Goal: Transaction & Acquisition: Book appointment/travel/reservation

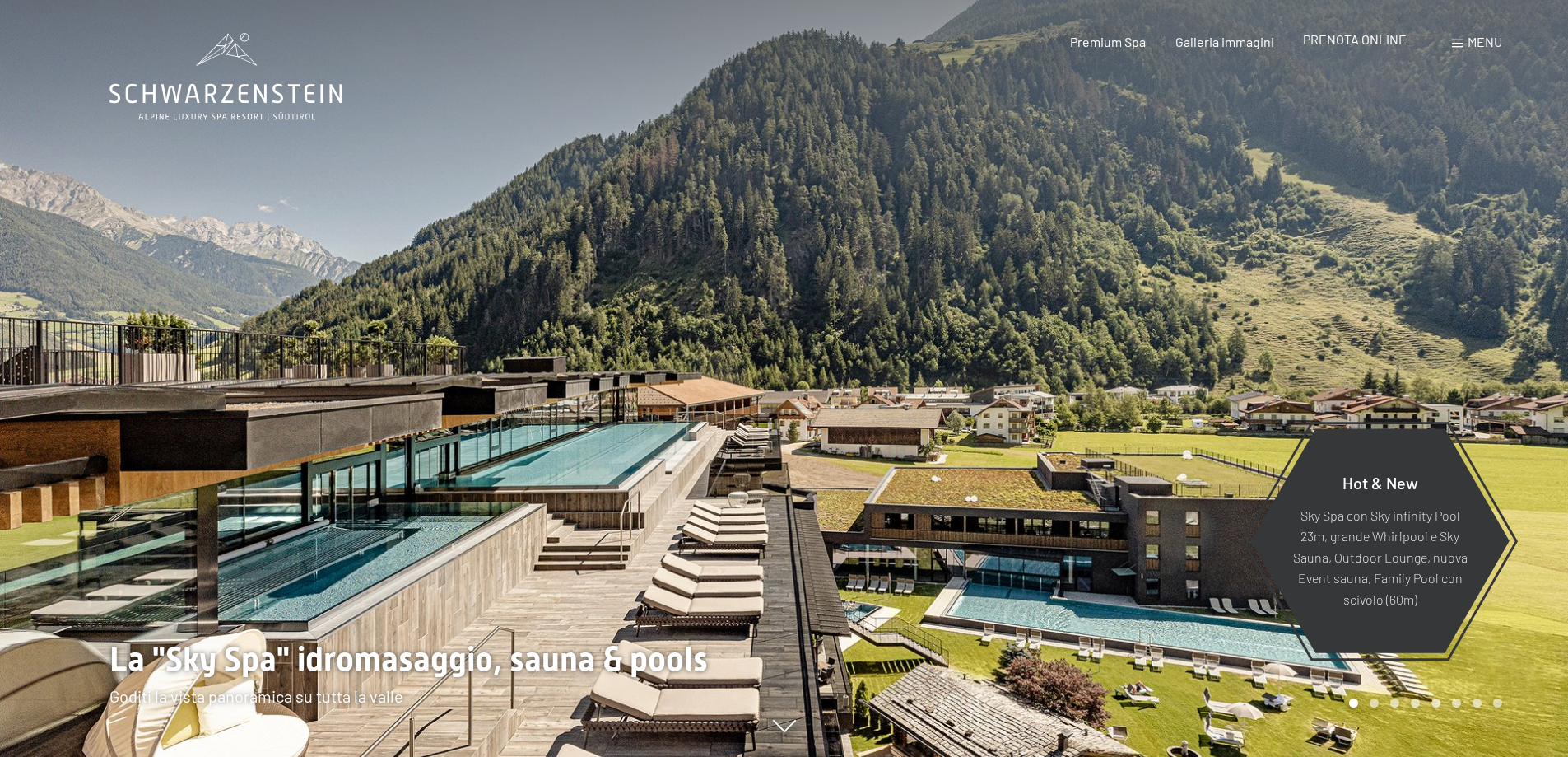
click at [1354, 37] on span "PRENOTA ONLINE" at bounding box center [1355, 39] width 104 height 16
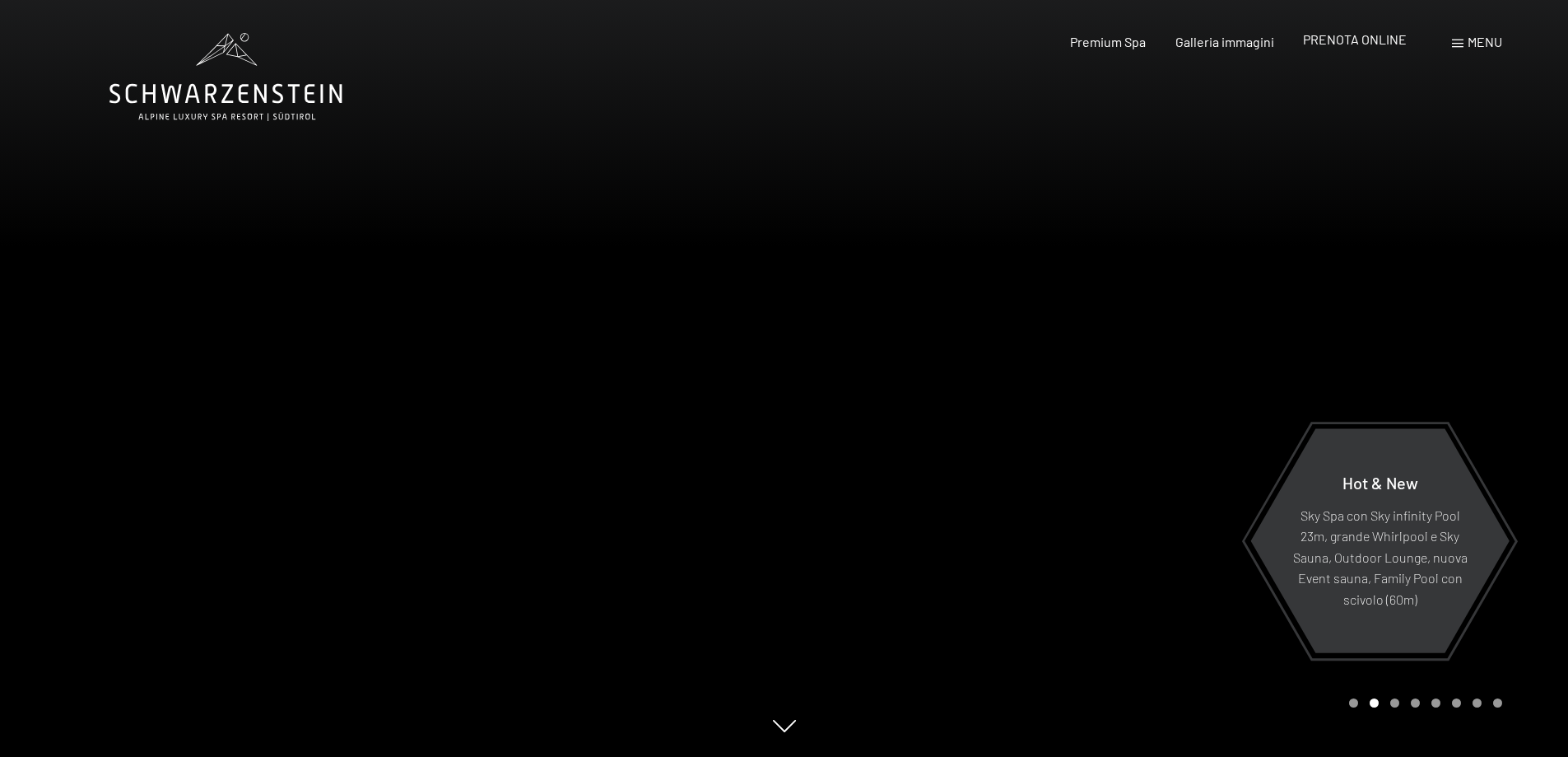
click at [1352, 37] on span "PRENOTA ONLINE" at bounding box center [1355, 39] width 104 height 16
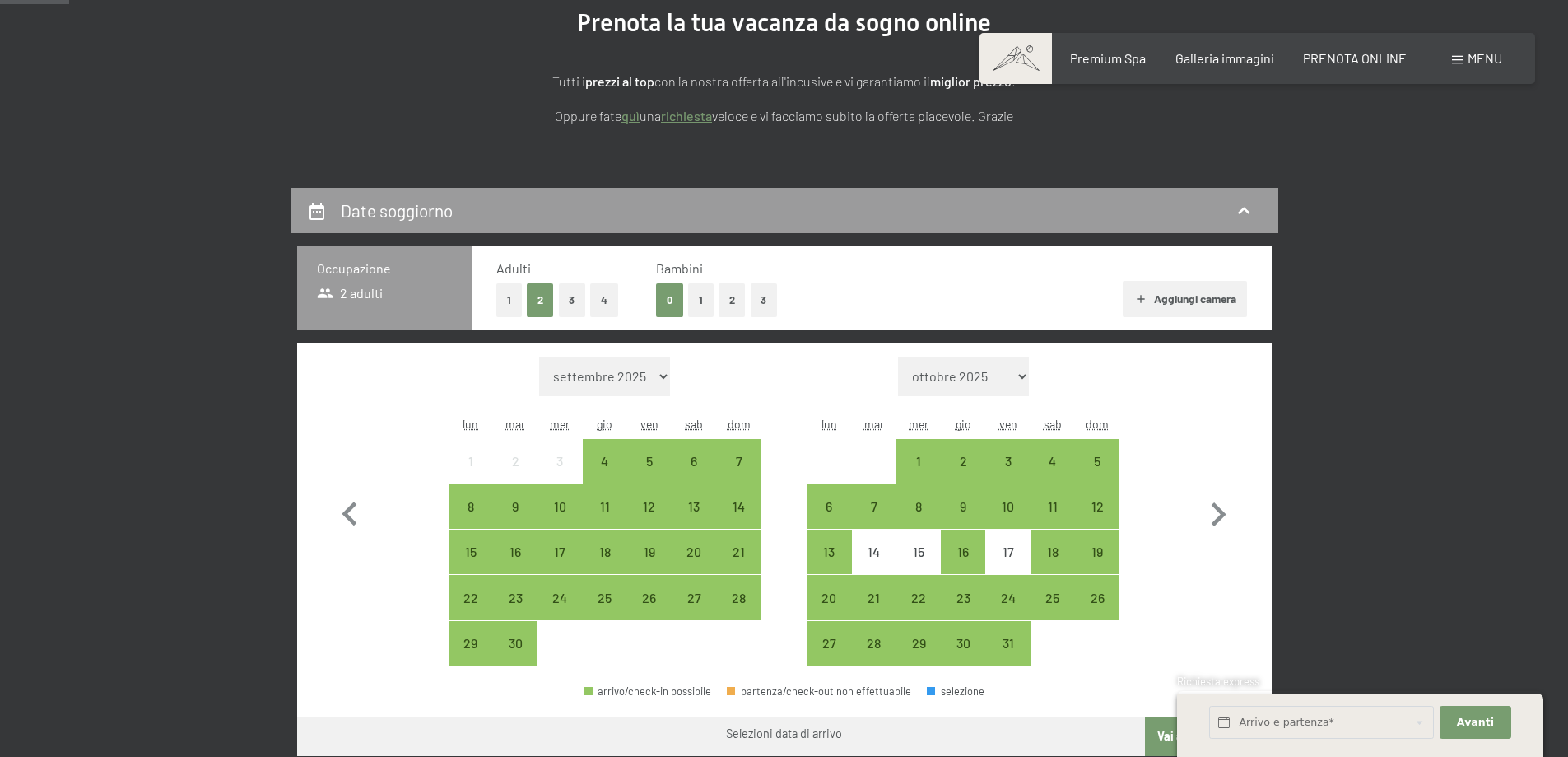
scroll to position [247, 0]
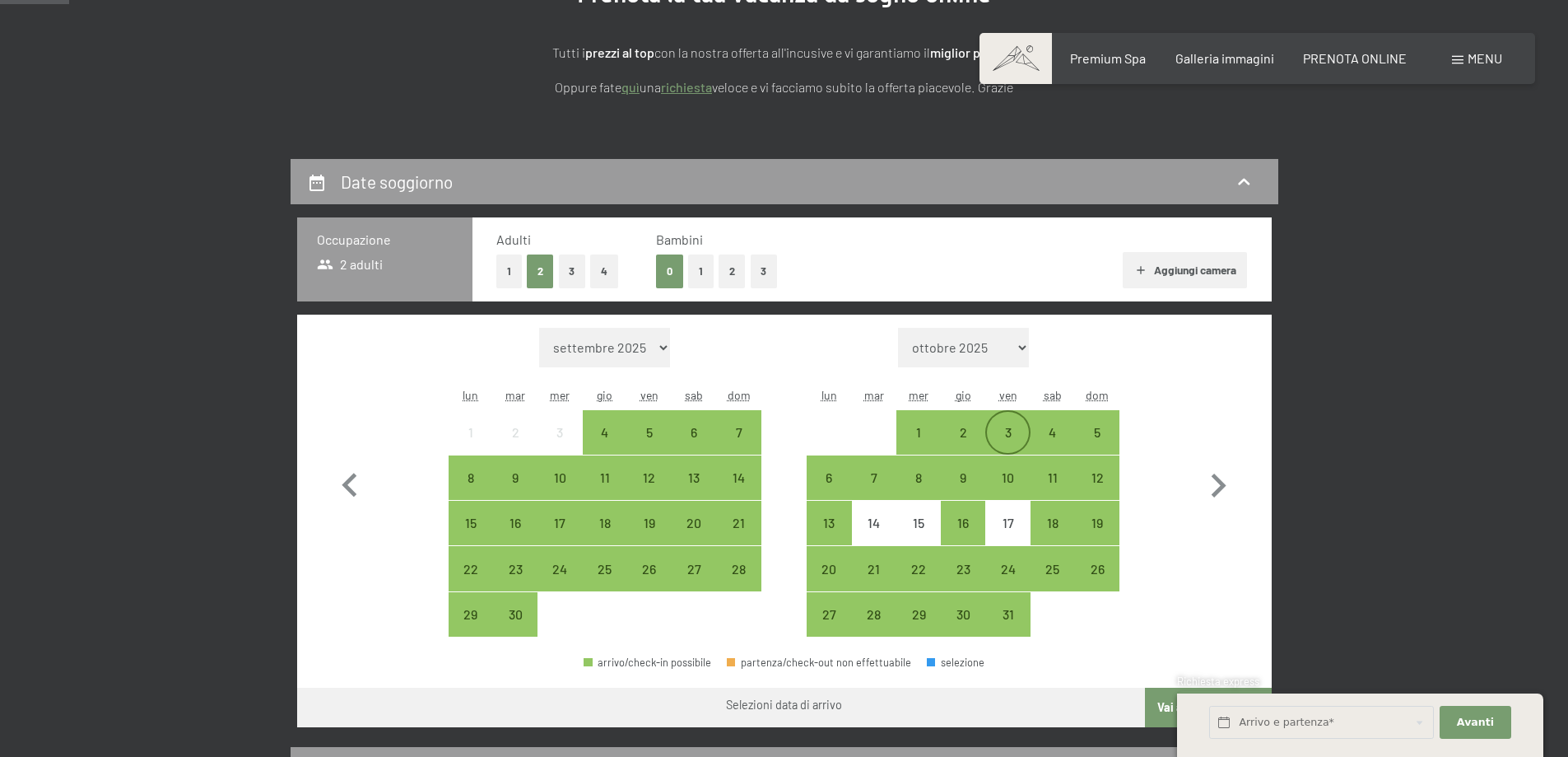
click at [1012, 434] on div "3" at bounding box center [1008, 447] width 42 height 42
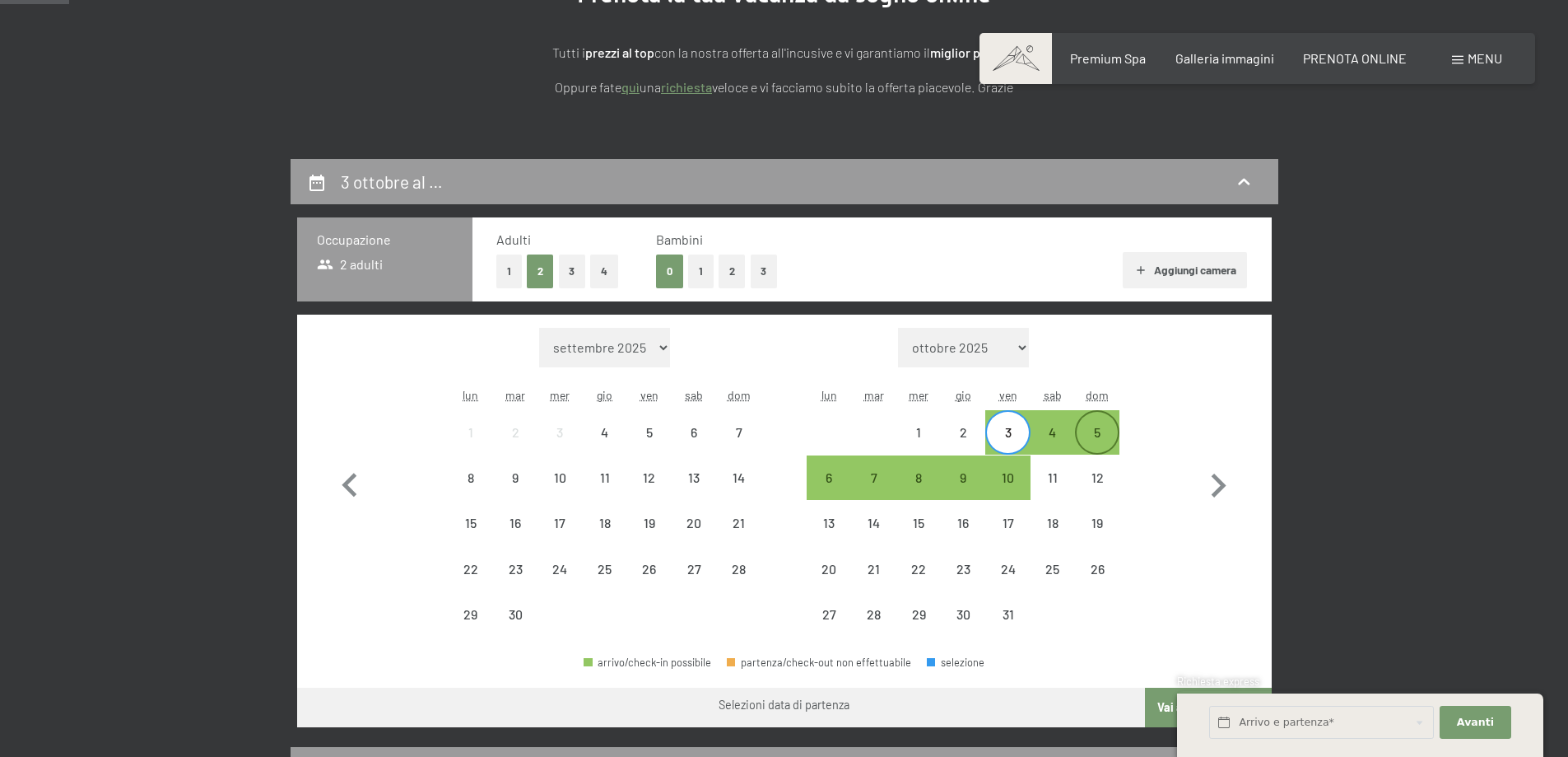
click at [1091, 431] on div "5" at bounding box center [1098, 447] width 42 height 42
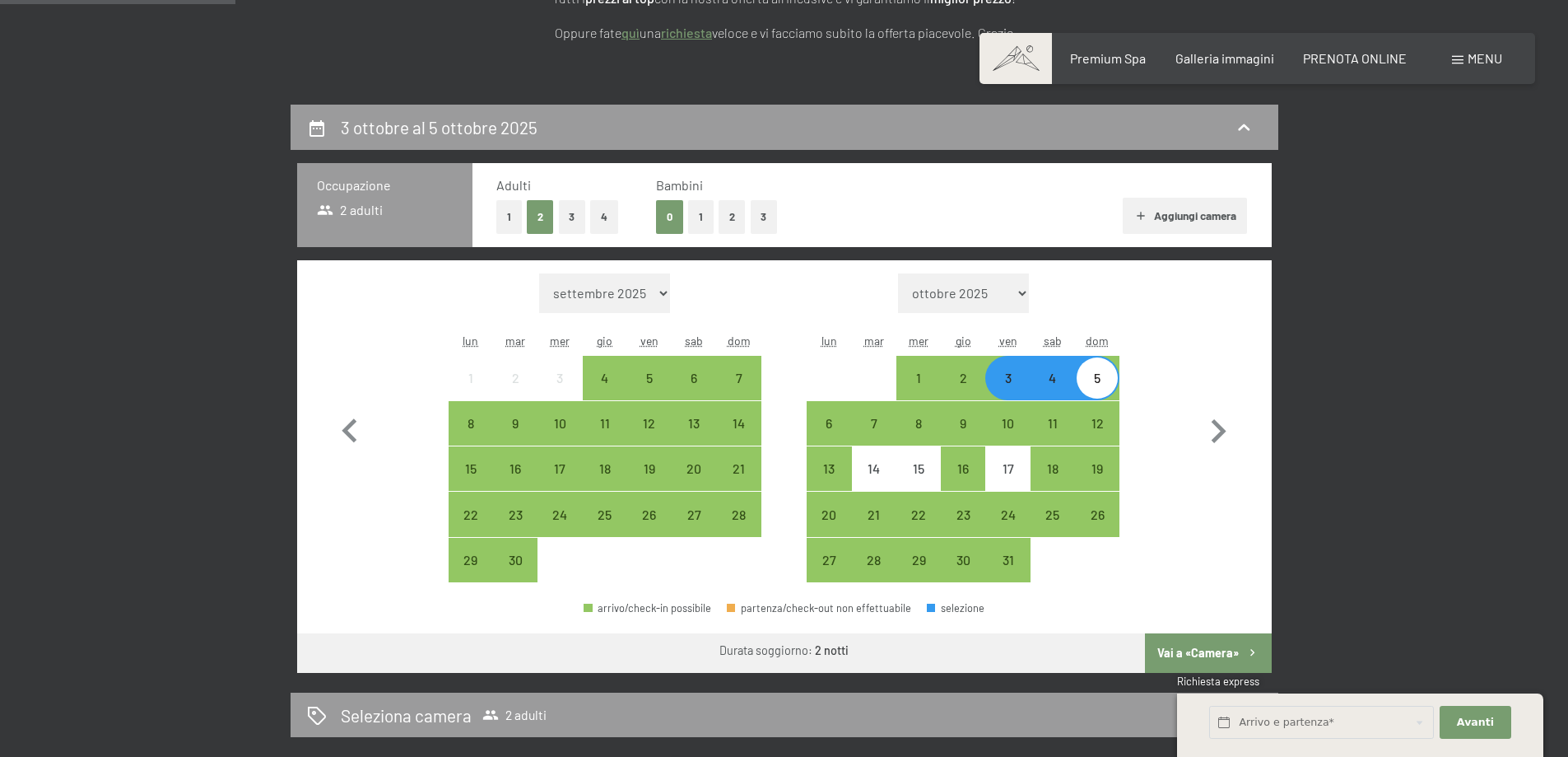
scroll to position [412, 0]
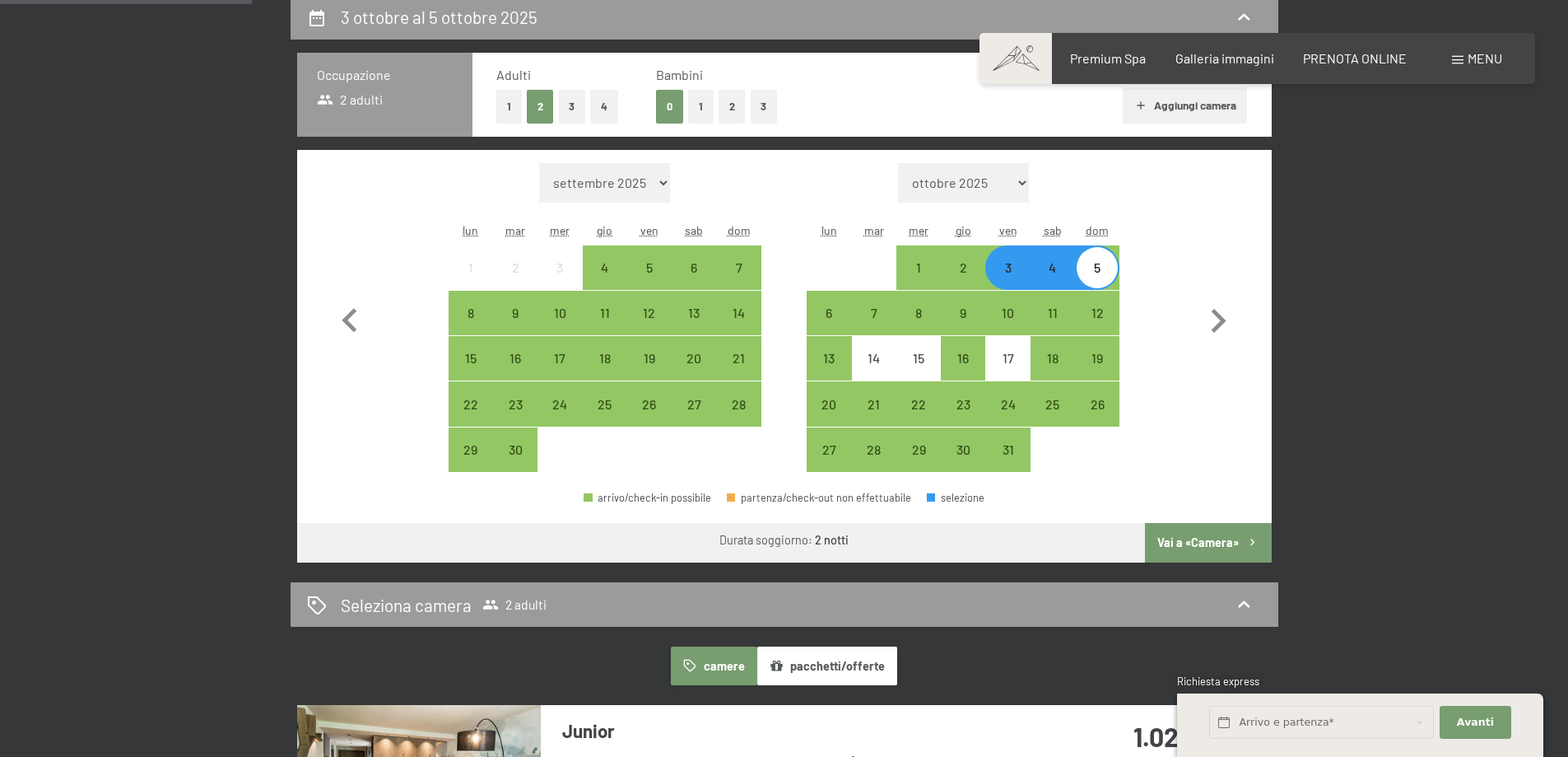
click at [1185, 539] on button "Vai a «Camera»" at bounding box center [1207, 542] width 126 height 40
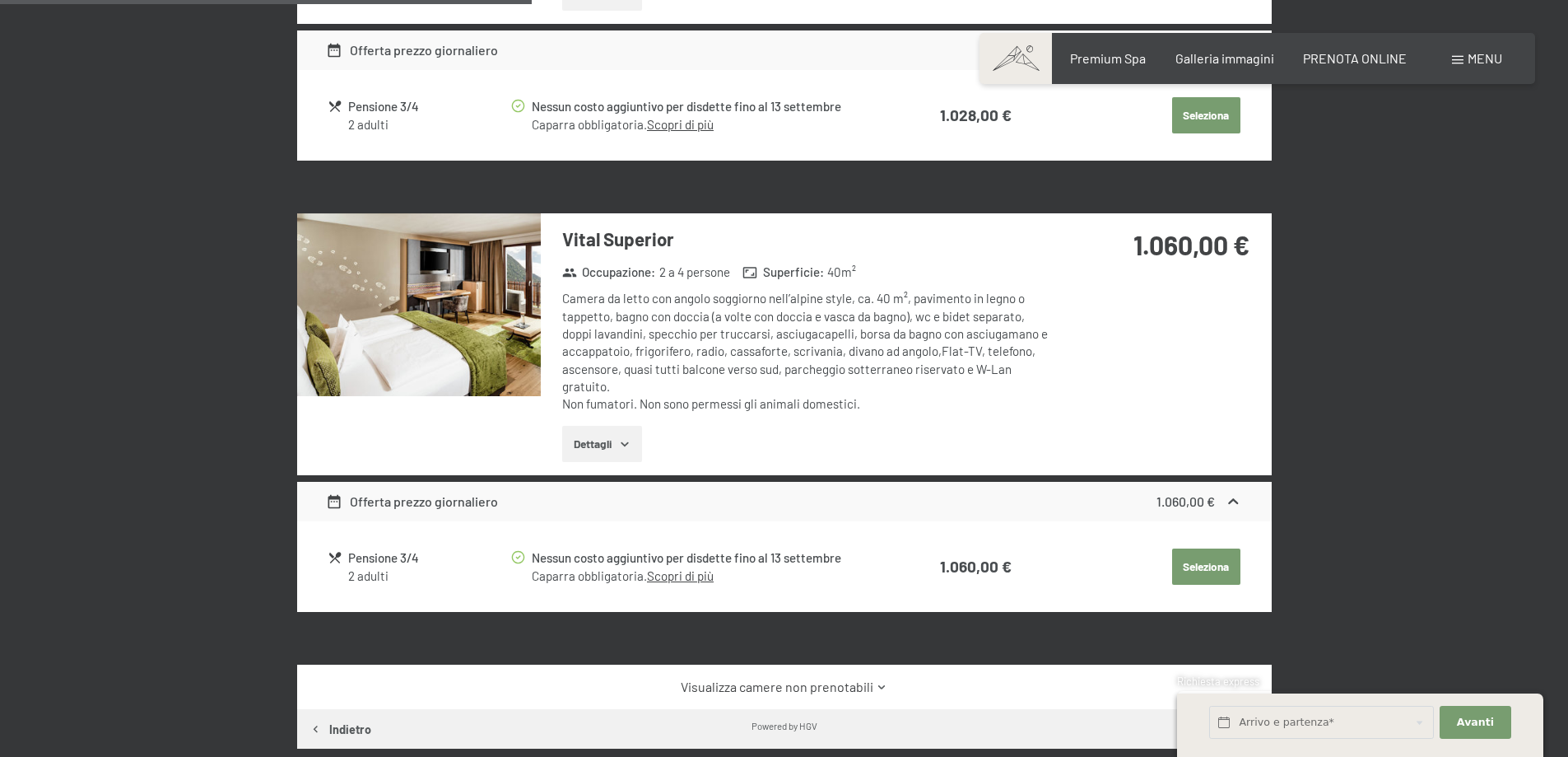
scroll to position [906, 0]
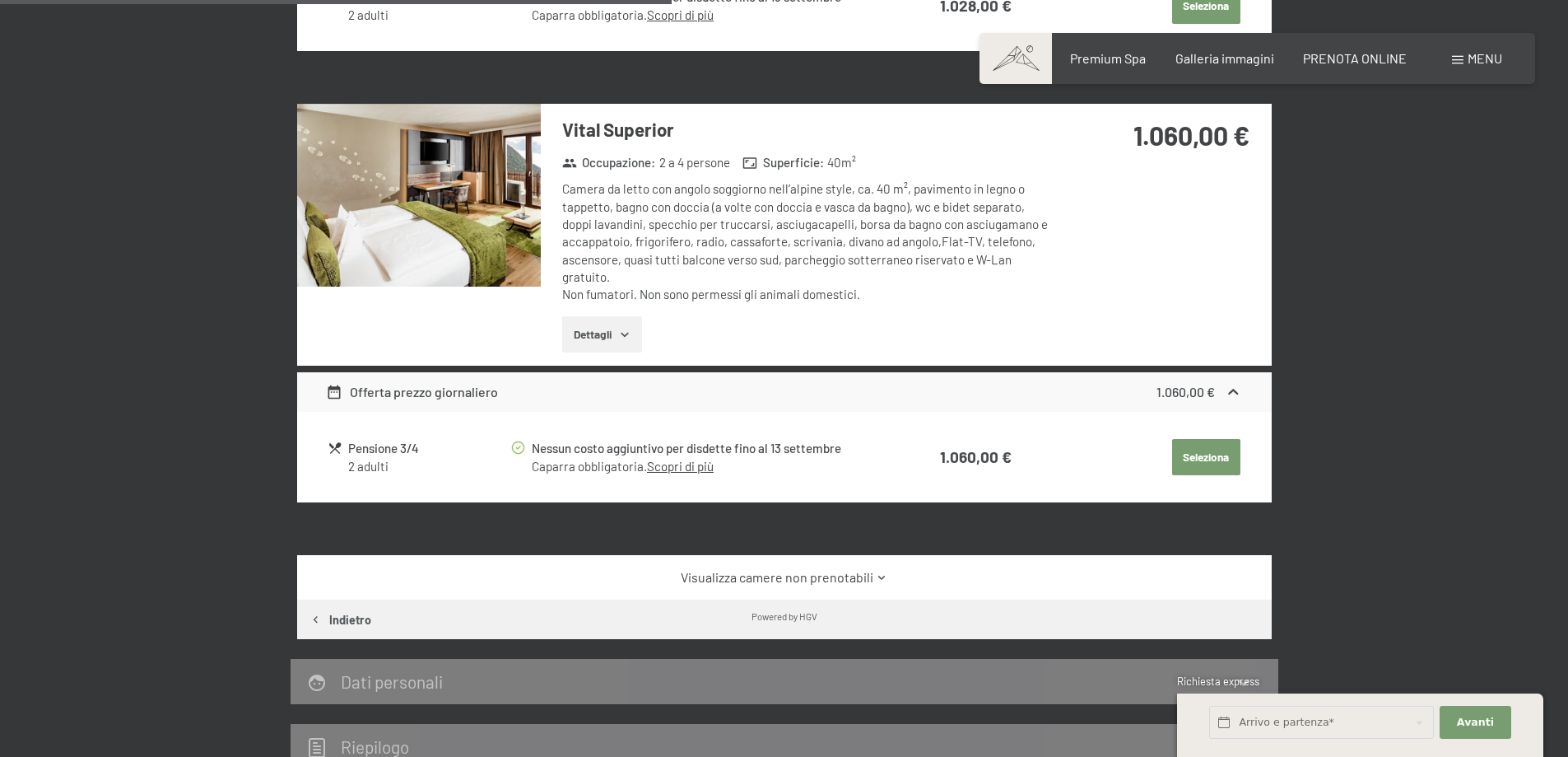
click at [624, 333] on icon "button" at bounding box center [625, 334] width 8 height 4
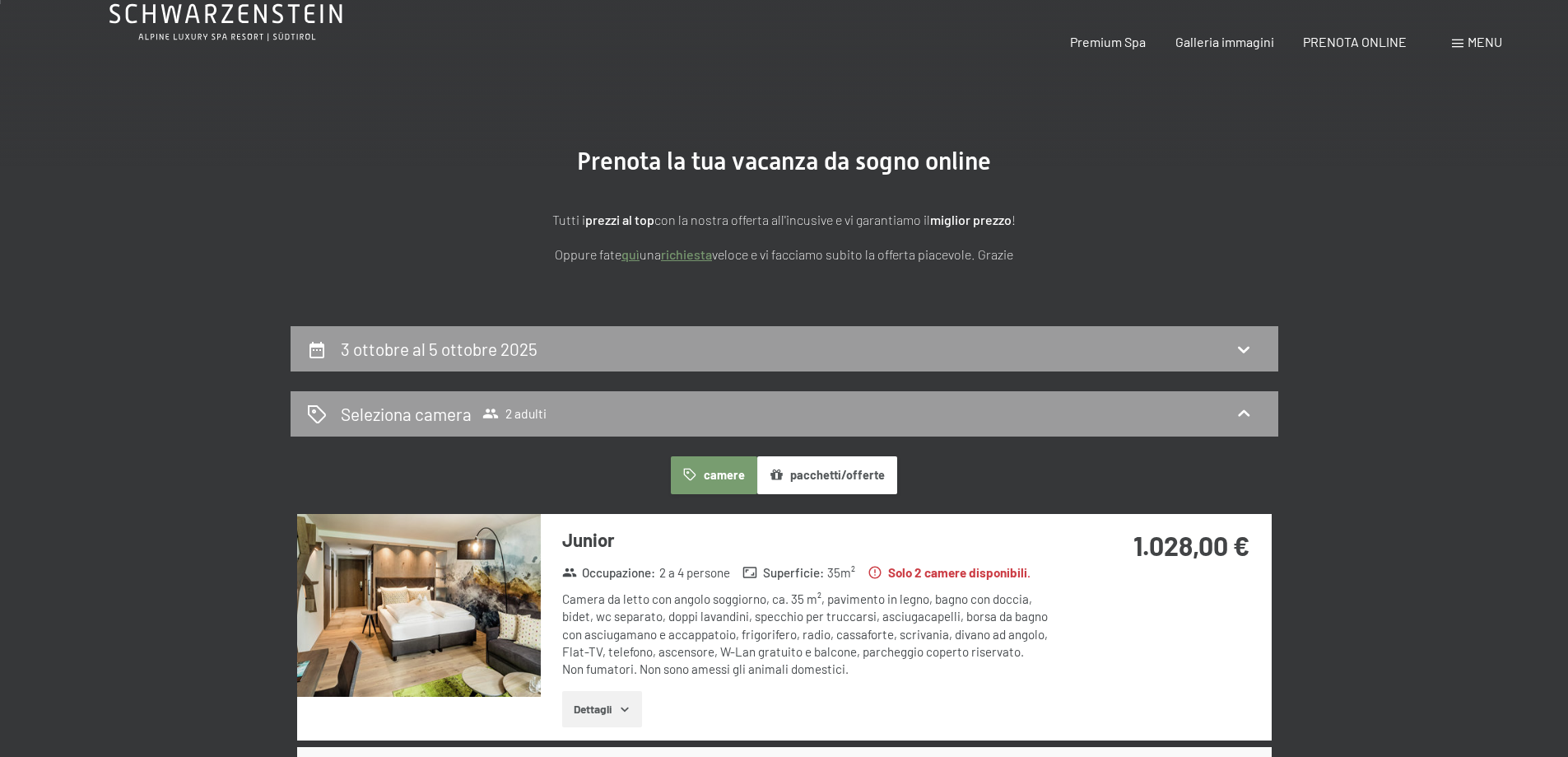
scroll to position [0, 0]
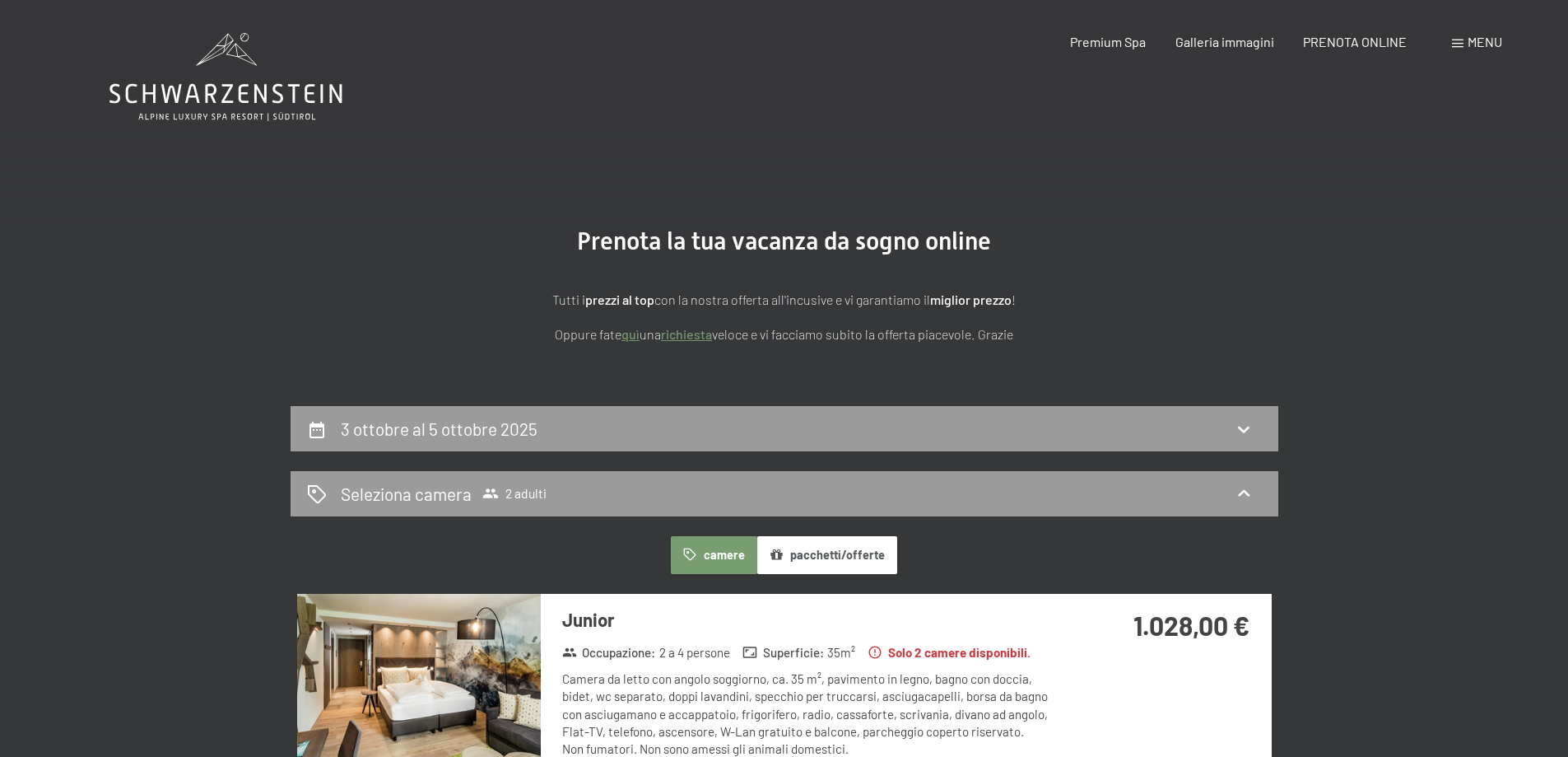
click at [237, 96] on icon at bounding box center [226, 77] width 233 height 88
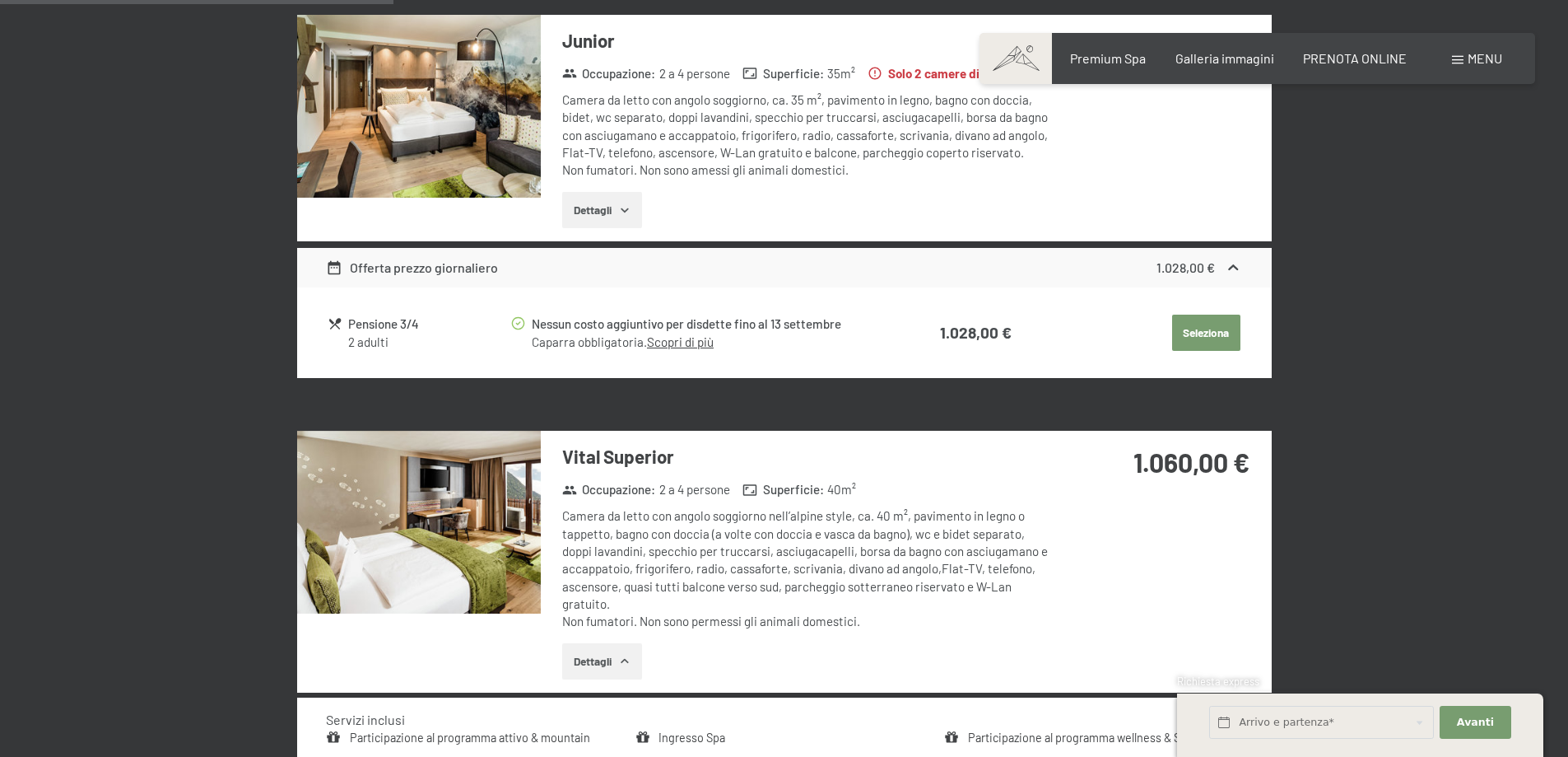
scroll to position [576, 0]
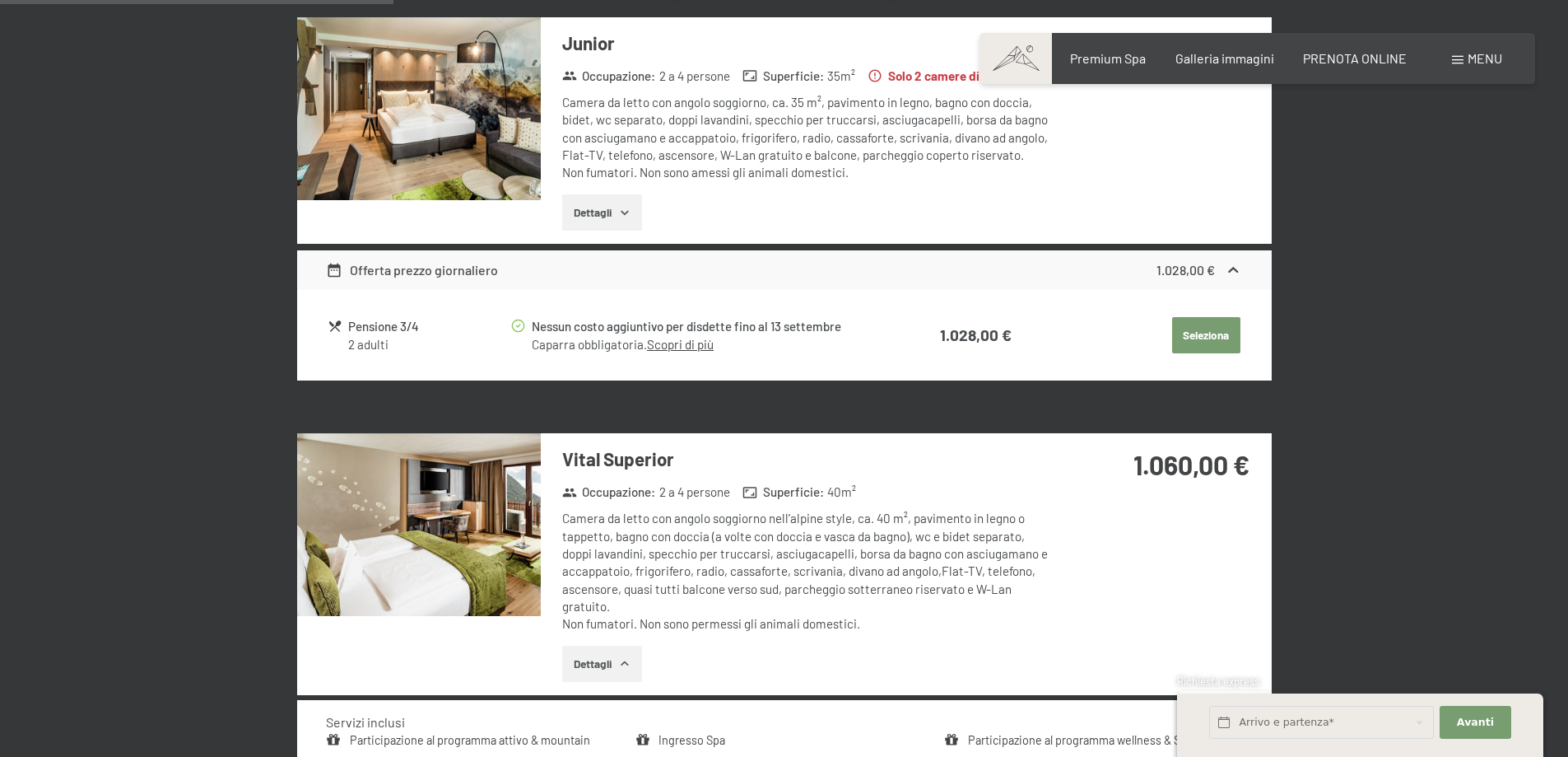
drag, startPoint x: 772, startPoint y: 484, endPoint x: 911, endPoint y: 487, distance: 139.0
click at [911, 487] on div "Occupazione : 2 a 4 persone Superficie : 40 m²" at bounding box center [801, 492] width 490 height 22
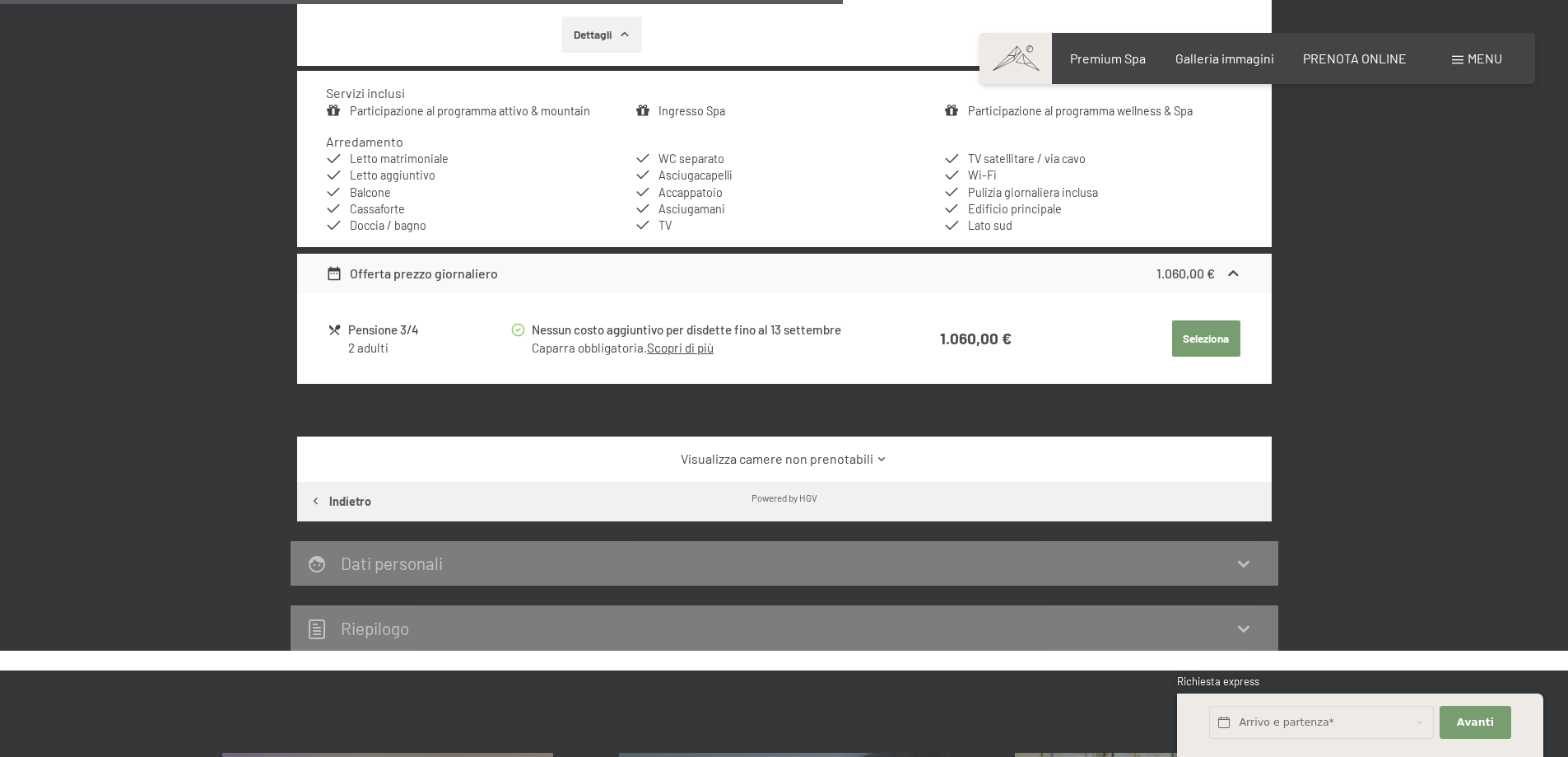
scroll to position [1235, 0]
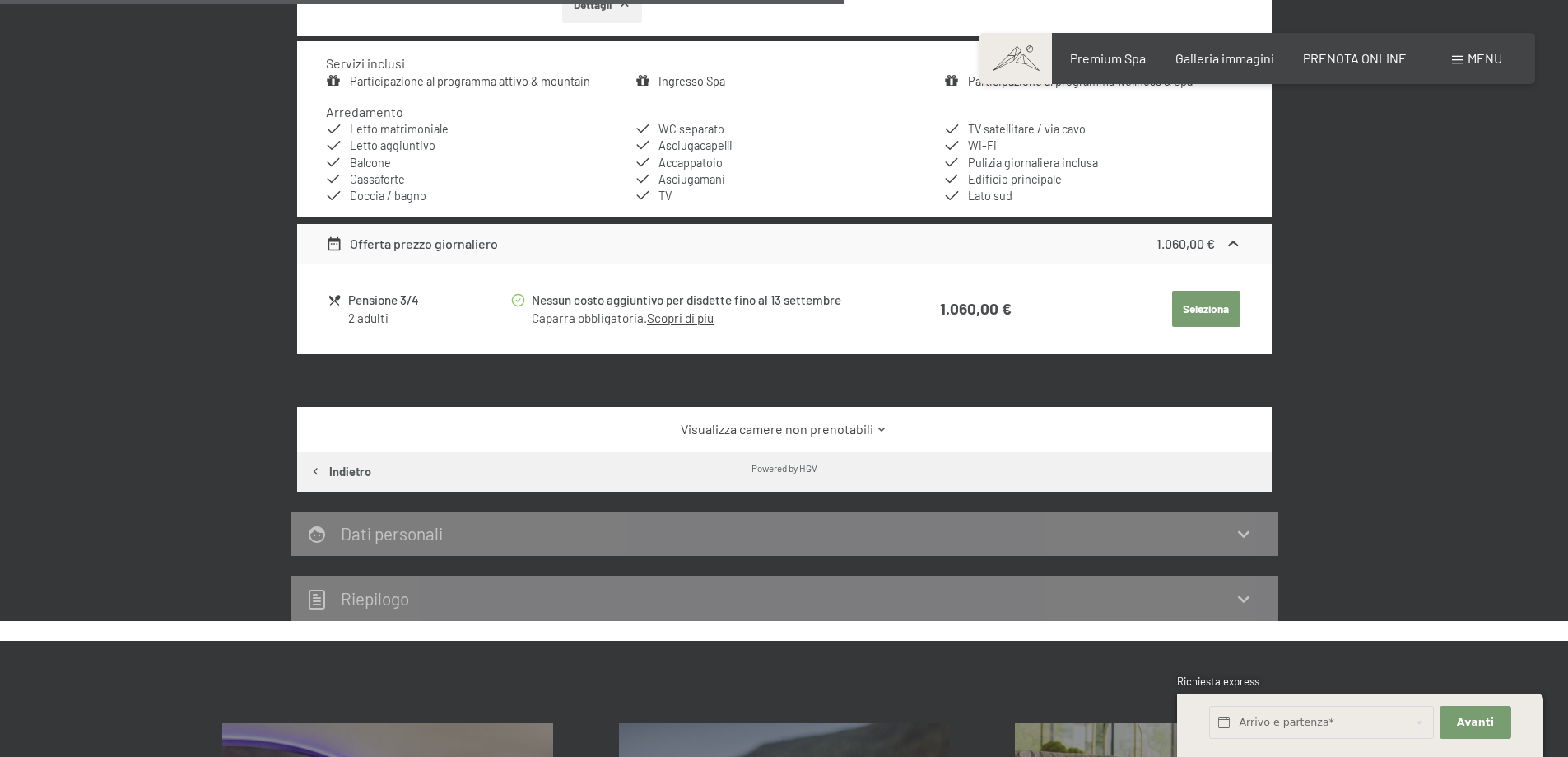
click at [814, 426] on link "Visualizza camere non prenotabili" at bounding box center [784, 429] width 916 height 18
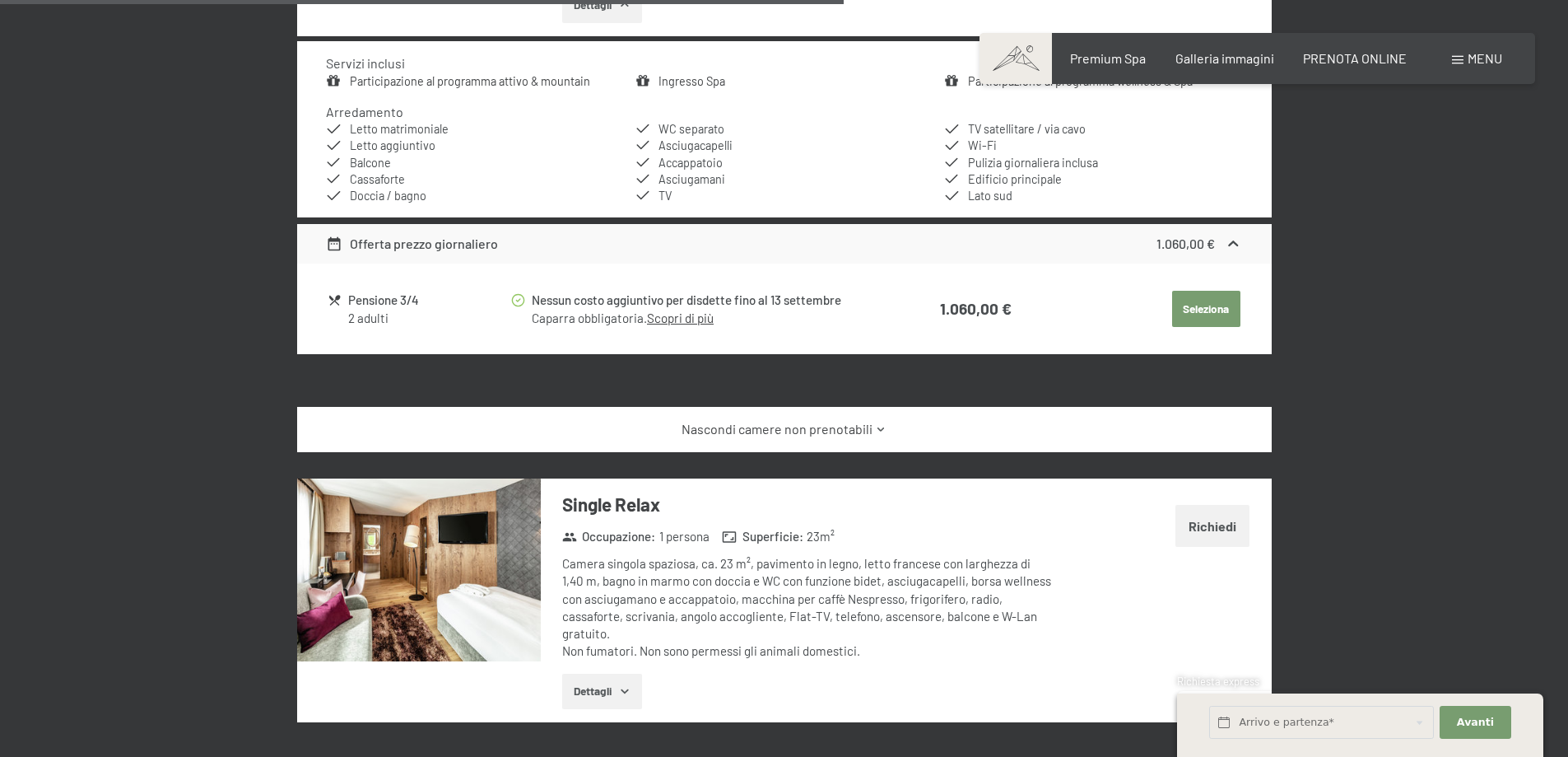
click at [814, 426] on link "Nascondi camere non prenotabili" at bounding box center [784, 429] width 916 height 18
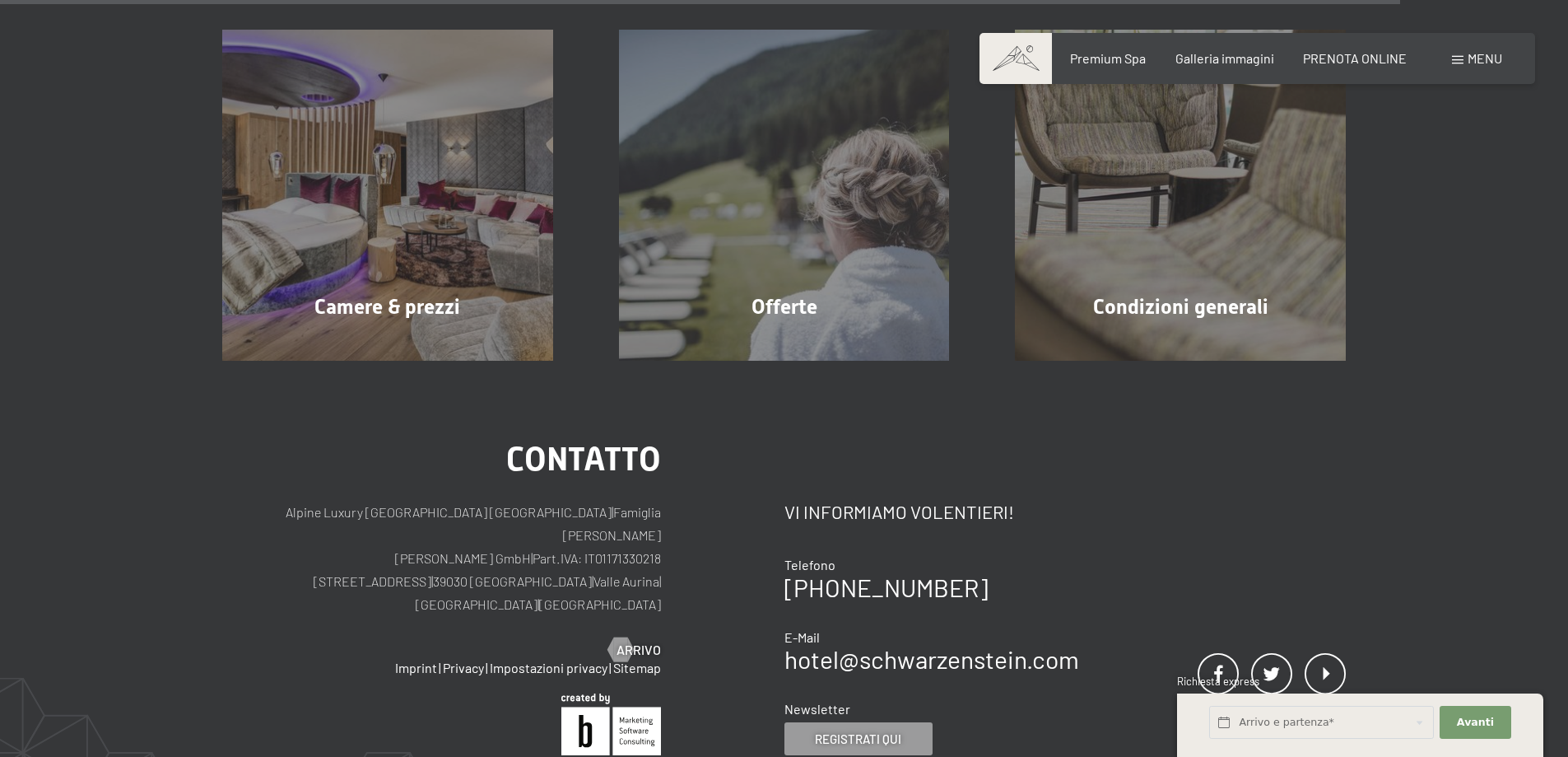
scroll to position [2140, 0]
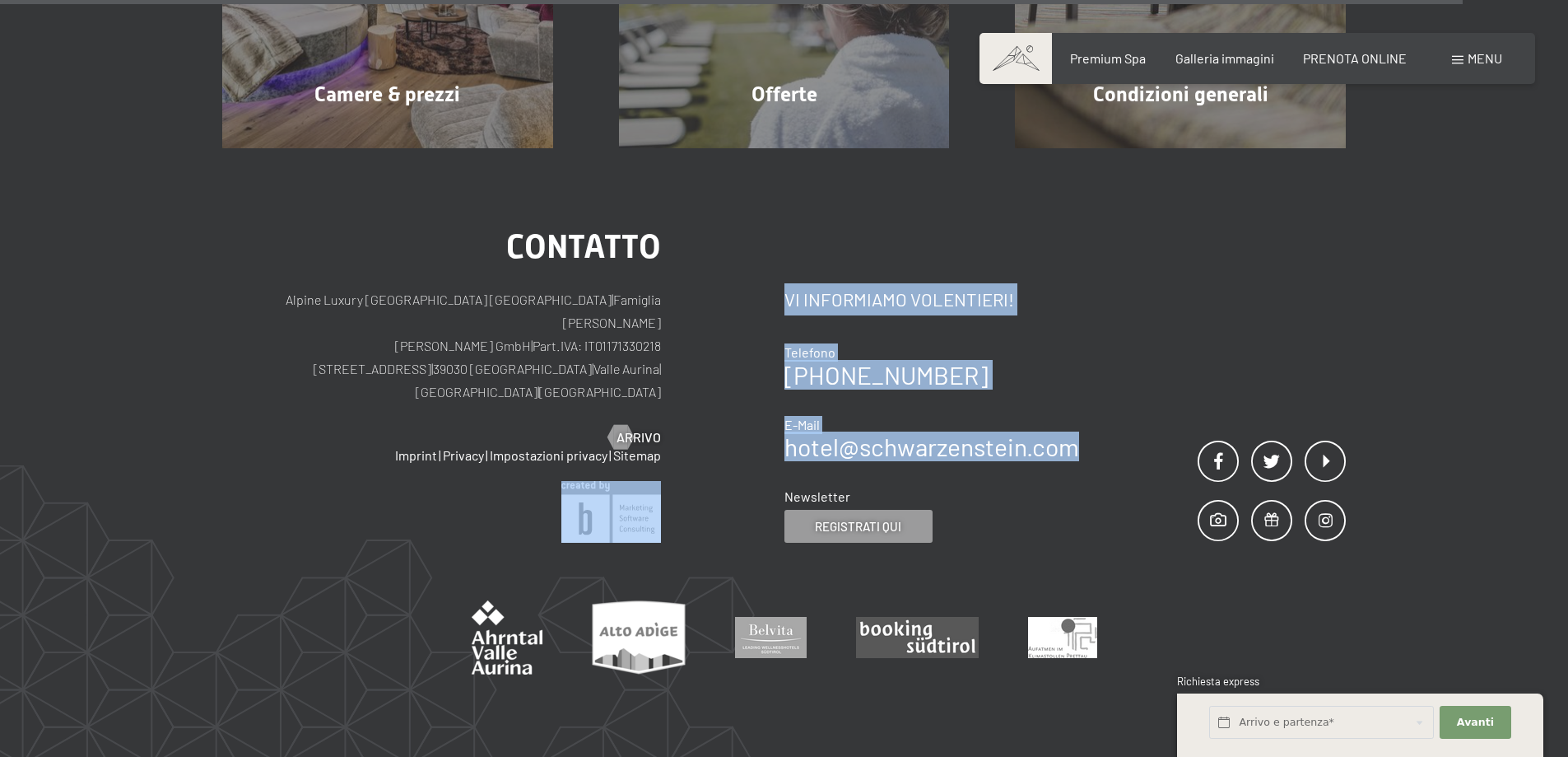
drag, startPoint x: 779, startPoint y: 422, endPoint x: 1099, endPoint y: 422, distance: 320.0
click at [1099, 422] on div "Contatto Alpine Luxury SPA Resort SCHWARZENSTEIN | Famiglia Zimmerhofer Otmar Z…" at bounding box center [784, 387] width 1124 height 313
click at [1078, 431] on link "hotel@ no-spam. schwarzenstein. no-spam. com" at bounding box center [931, 446] width 294 height 29
click at [1091, 424] on div "Contatto Vi informiamo volentieri! Telefono +39 0474 674100 E-Mail hotel@ no-sp…" at bounding box center [1066, 387] width 562 height 313
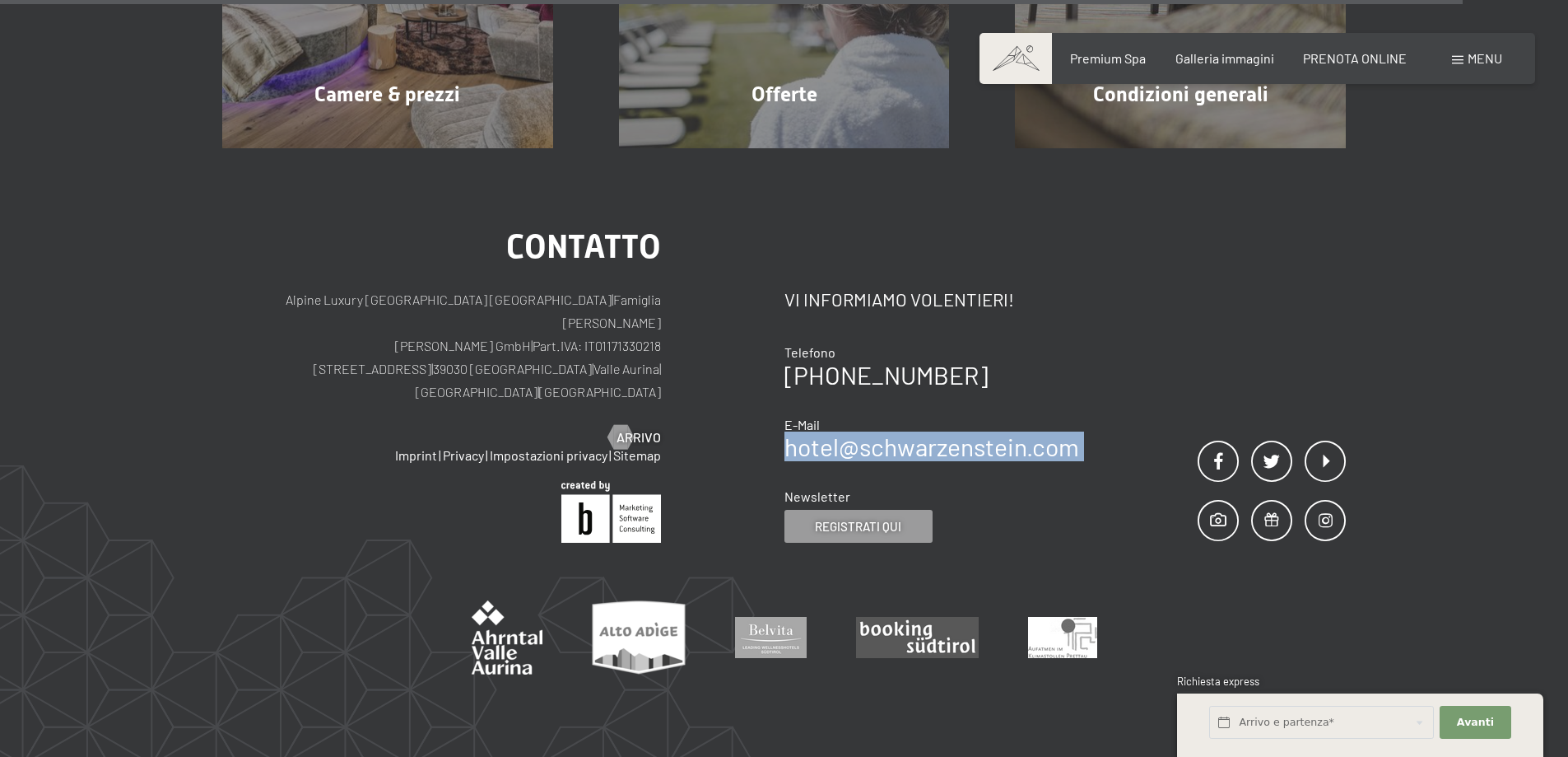
drag, startPoint x: 1091, startPoint y: 424, endPoint x: 788, endPoint y: 424, distance: 303.0
click at [788, 424] on div "Contatto Vi informiamo volentieri! Telefono +39 0474 674100 E-Mail hotel@ no-sp…" at bounding box center [1066, 387] width 562 height 313
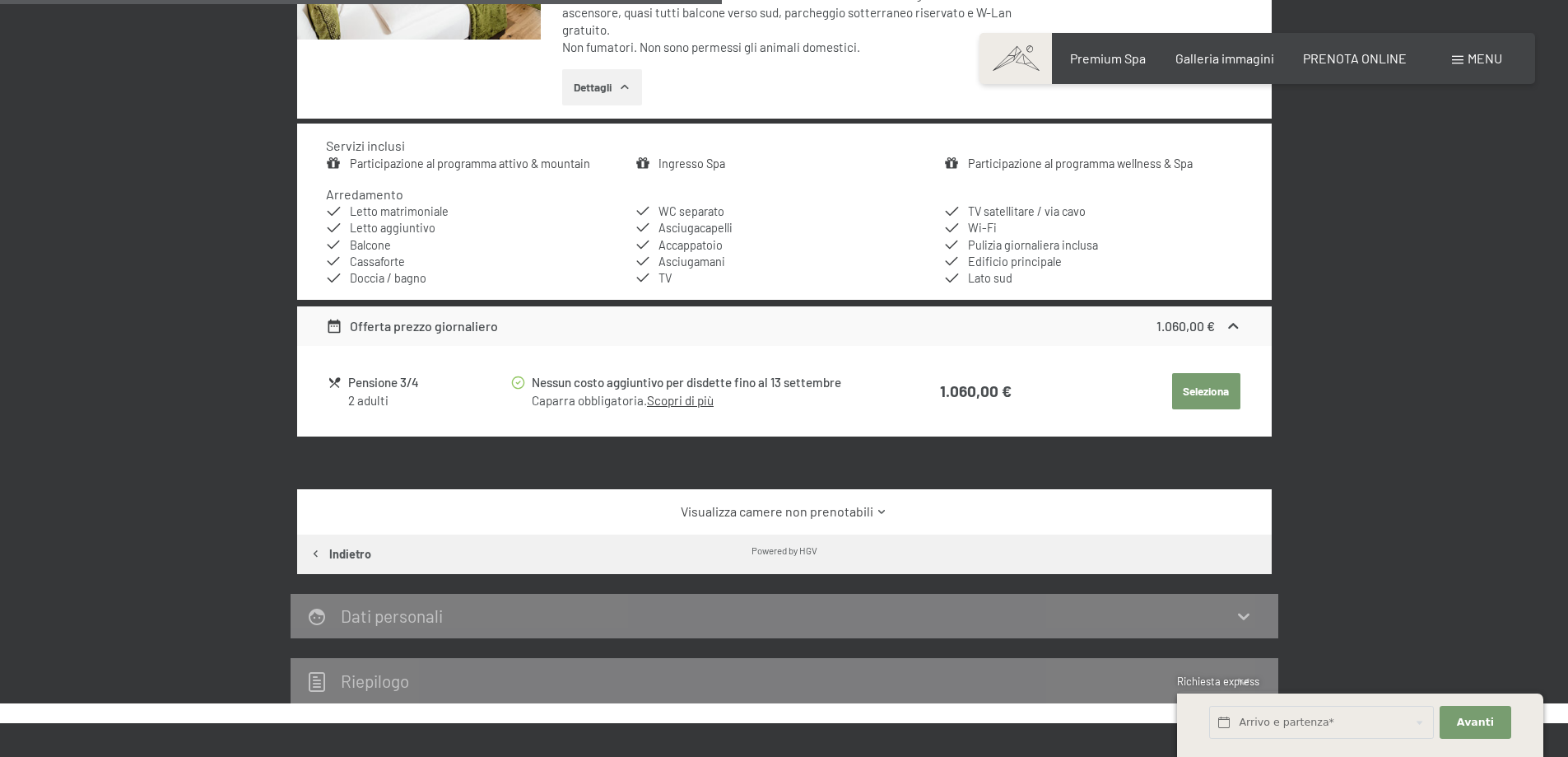
scroll to position [823, 0]
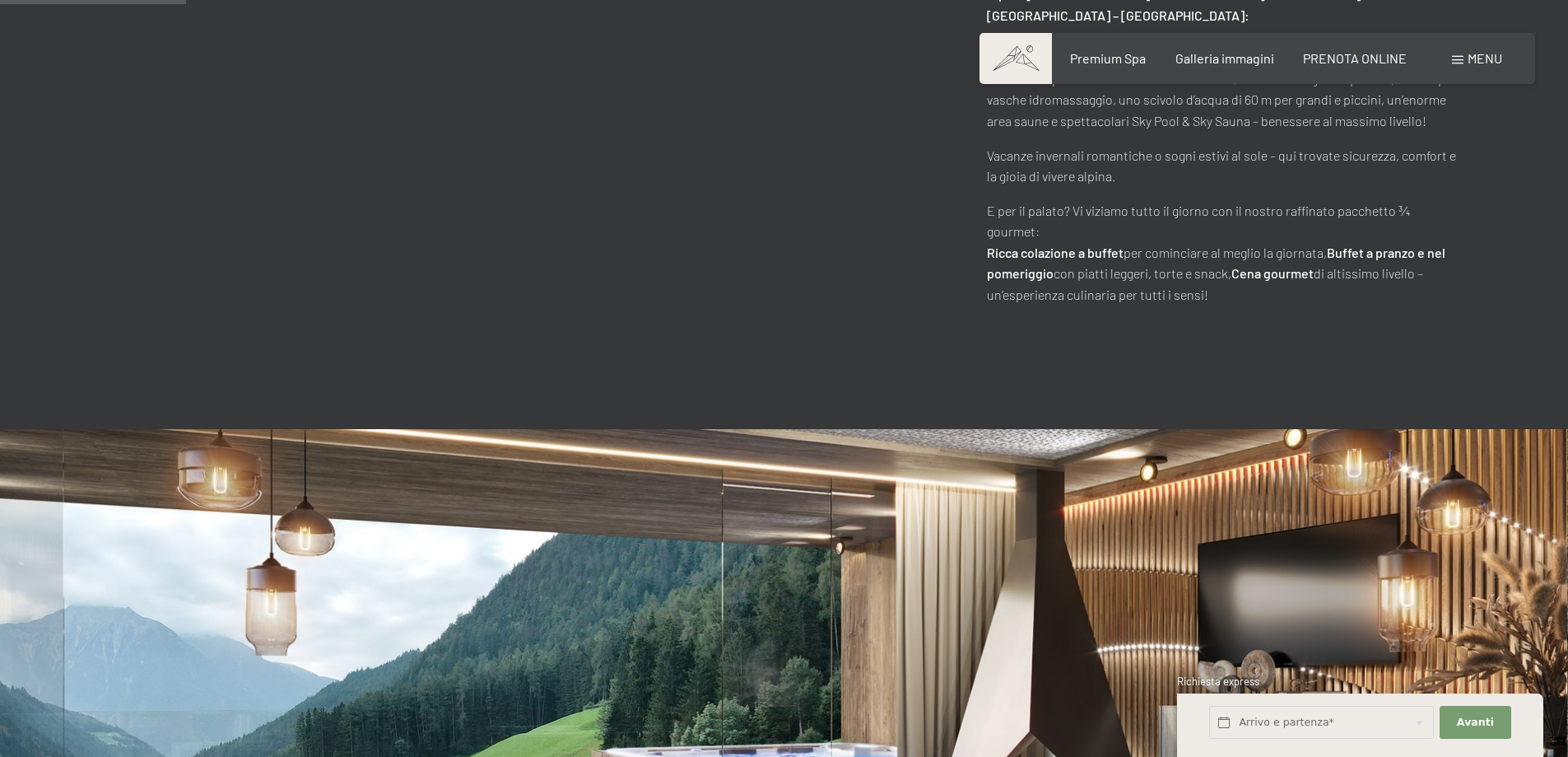
scroll to position [1235, 0]
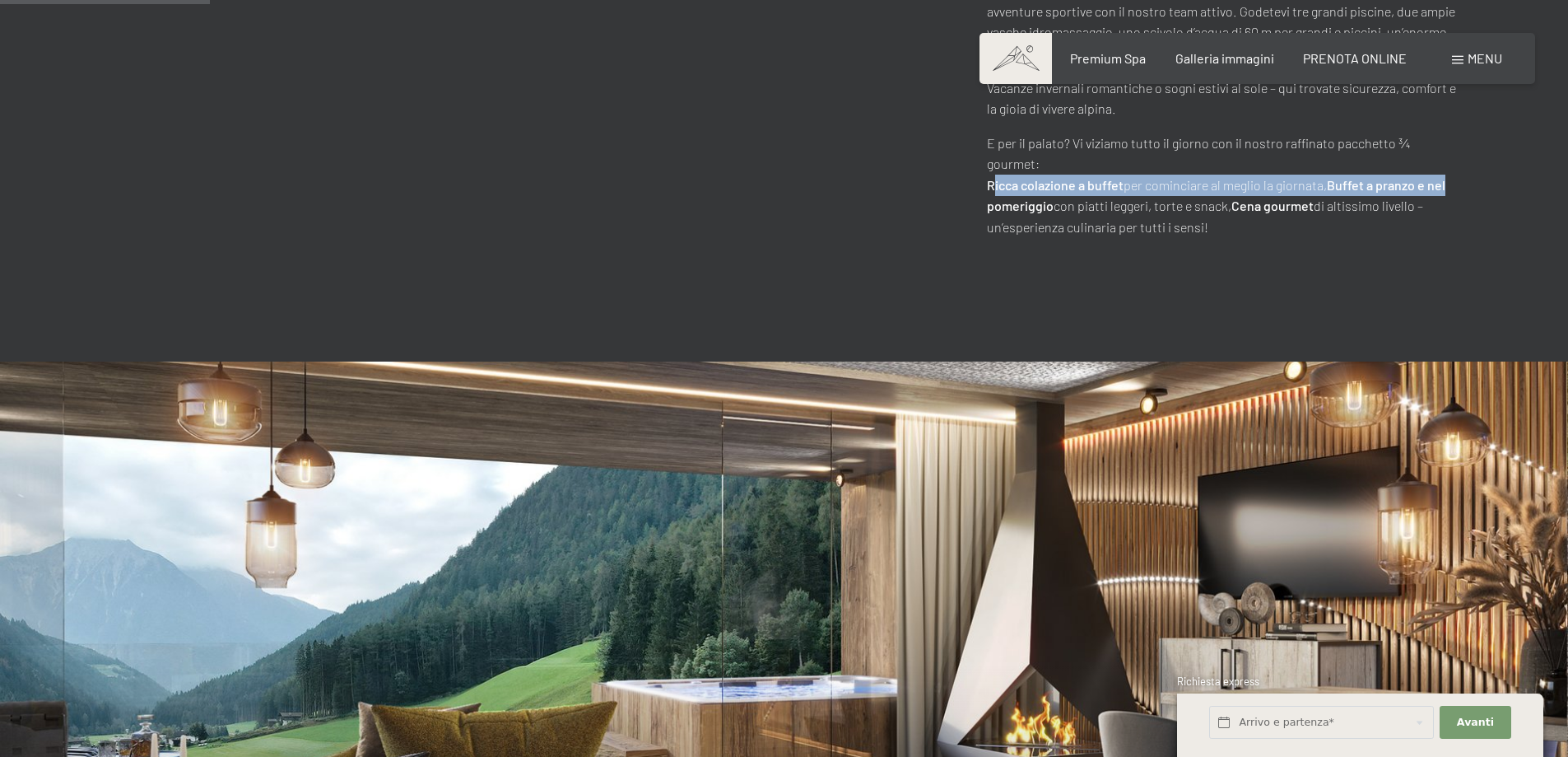
drag, startPoint x: 993, startPoint y: 145, endPoint x: 1461, endPoint y: 138, distance: 468.1
click at [1444, 177] on strong "Buffet a pranzo e nel pomeriggio" at bounding box center [1216, 195] width 459 height 37
drag, startPoint x: 997, startPoint y: 150, endPoint x: 1342, endPoint y: 162, distance: 345.2
click at [1346, 151] on p "E per il palato? Vi viziamo tutto il giorno con il nostro raffinato pacchetto ¾…" at bounding box center [1223, 185] width 472 height 105
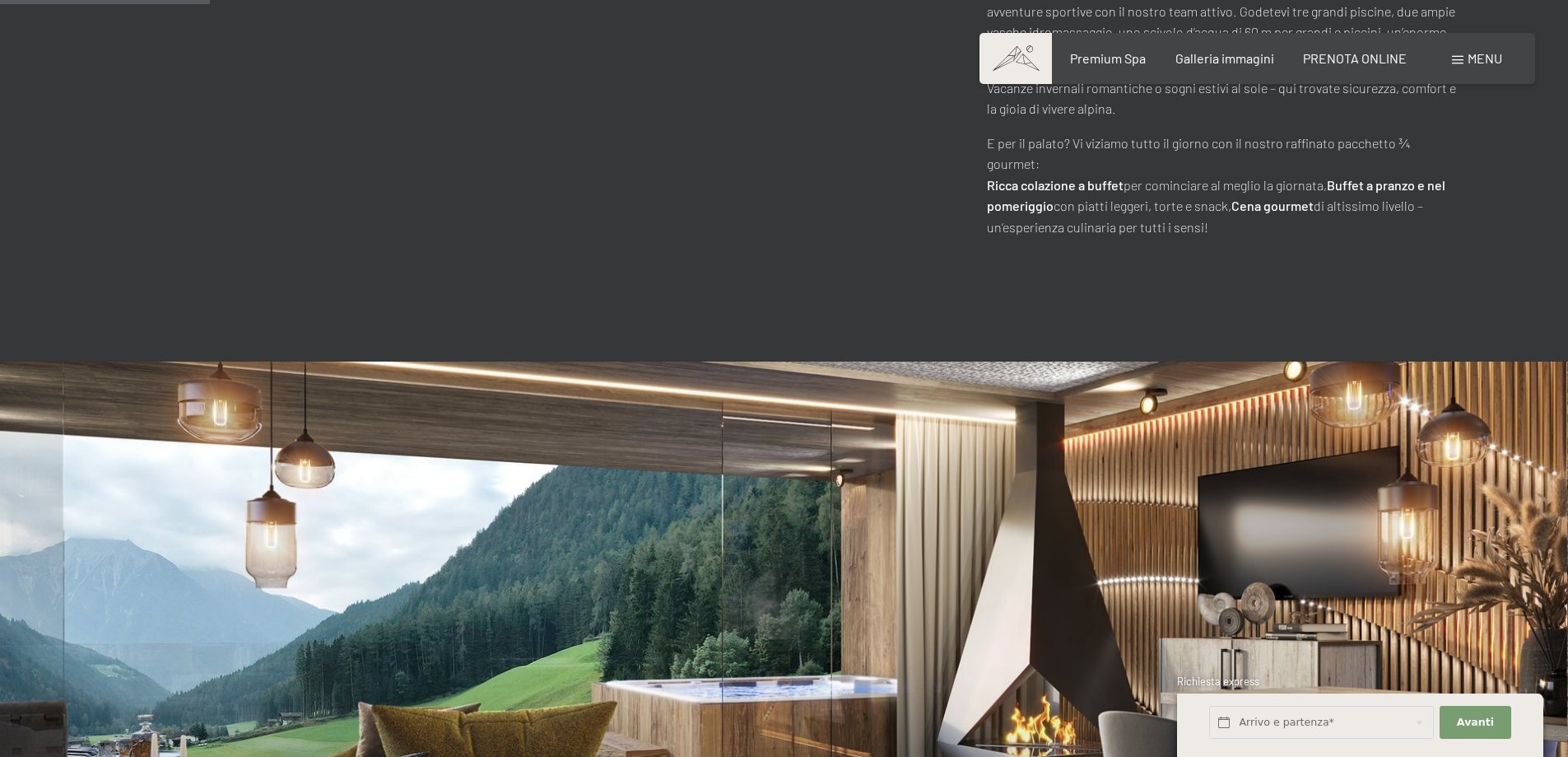
click at [1329, 172] on p "E per il palato? Vi viziamo tutto il giorno con il nostro raffinato pacchetto ¾…" at bounding box center [1223, 185] width 472 height 105
drag, startPoint x: 1208, startPoint y: 185, endPoint x: 991, endPoint y: 156, distance: 218.9
click at [991, 156] on p "E per il palato? Vi viziamo tutto il giorno con il nostro raffinato pacchetto ¾…" at bounding box center [1223, 185] width 472 height 105
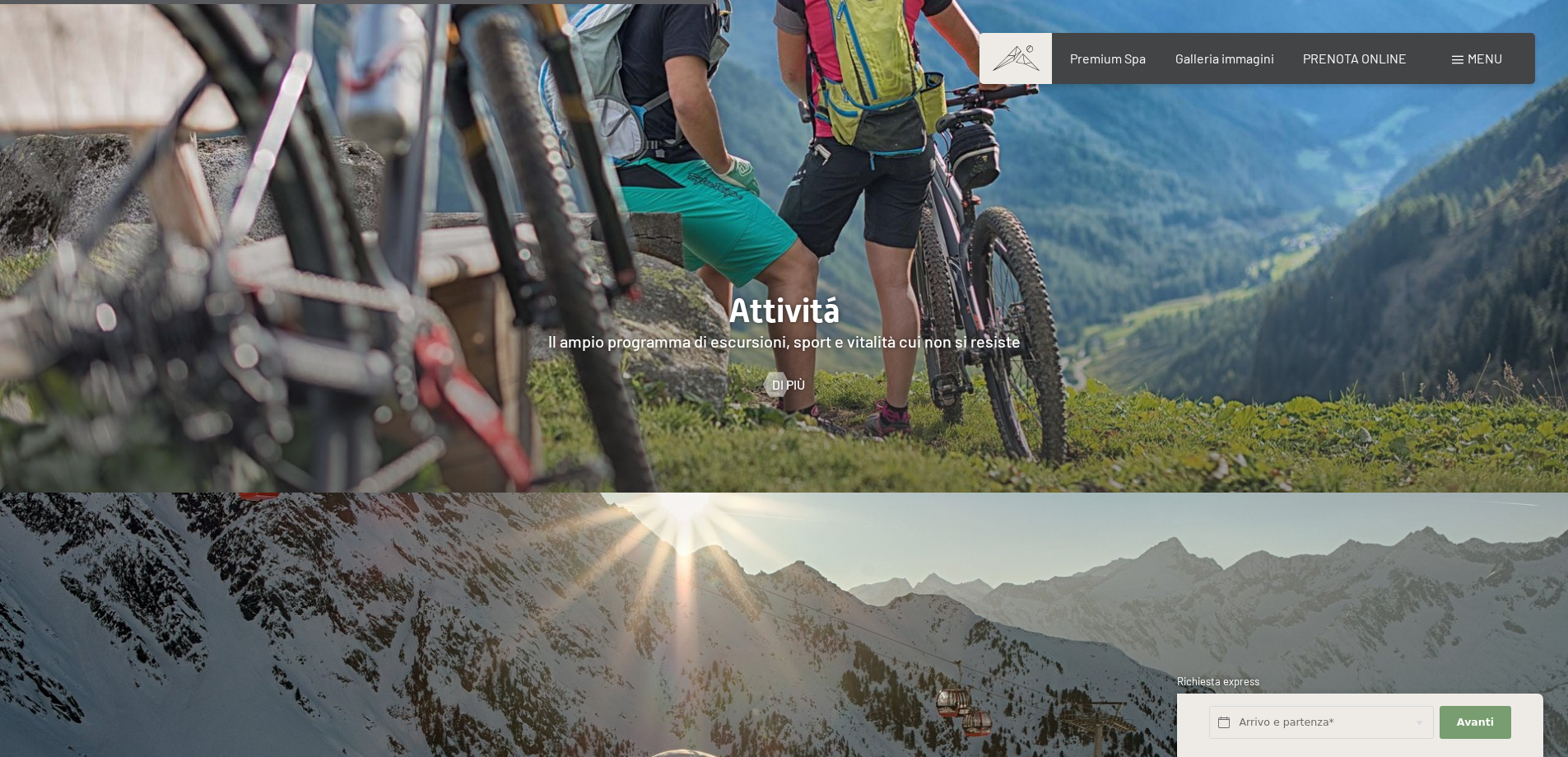
scroll to position [3214, 0]
